Goal: Transaction & Acquisition: Obtain resource

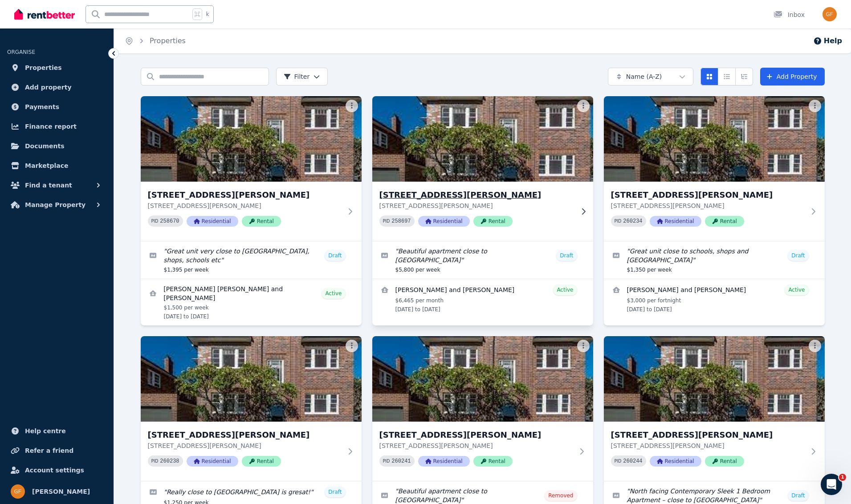
click at [496, 223] on span "Rental" at bounding box center [492, 221] width 39 height 11
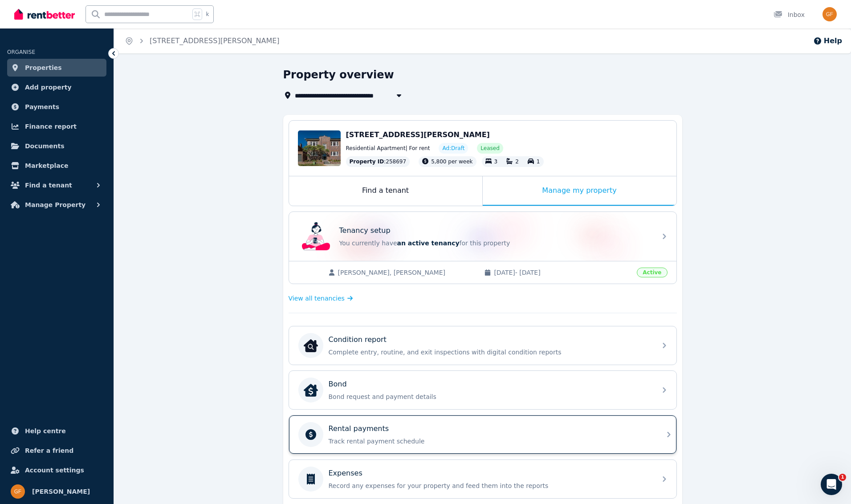
click at [393, 440] on p "Track rental payment schedule" at bounding box center [490, 441] width 322 height 9
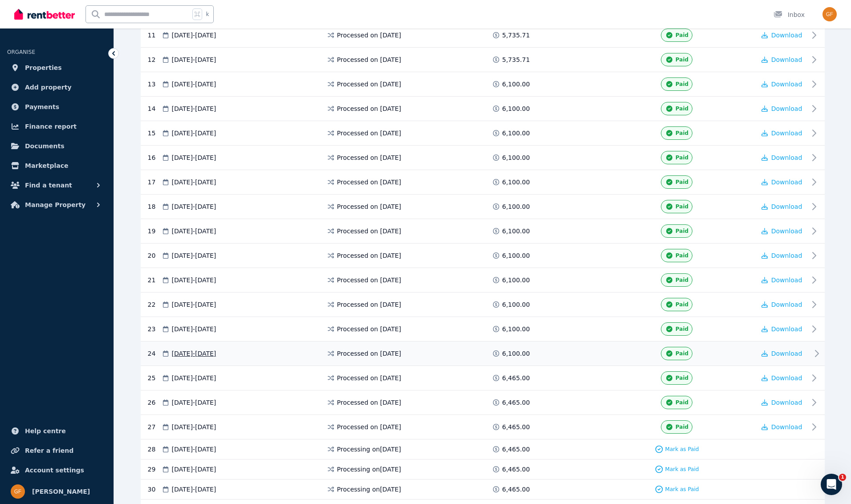
scroll to position [502, 0]
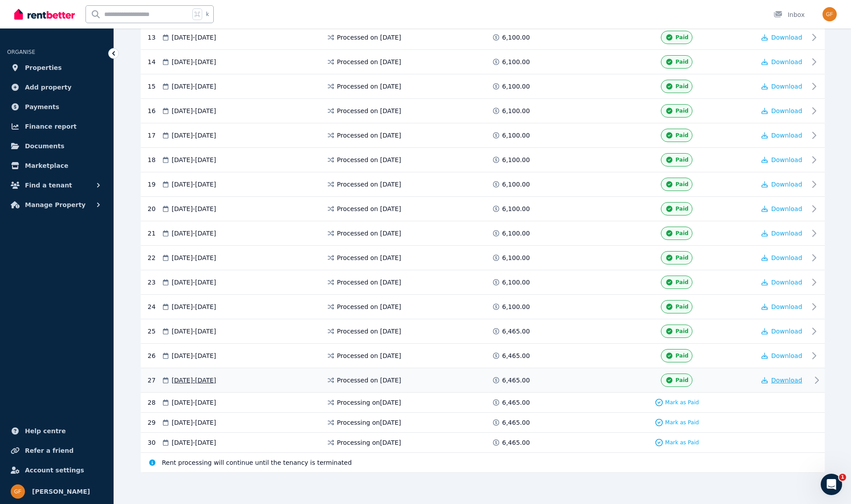
click at [779, 382] on span "Download" at bounding box center [786, 380] width 31 height 7
click at [778, 382] on span "Download" at bounding box center [786, 380] width 31 height 7
click at [776, 380] on span "Download" at bounding box center [786, 380] width 31 height 7
click at [776, 381] on span "Download" at bounding box center [786, 380] width 31 height 7
